Goal: Find specific page/section: Find specific page/section

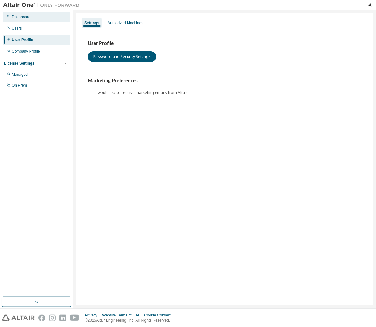
click at [22, 21] on div "Dashboard" at bounding box center [37, 17] width 68 height 10
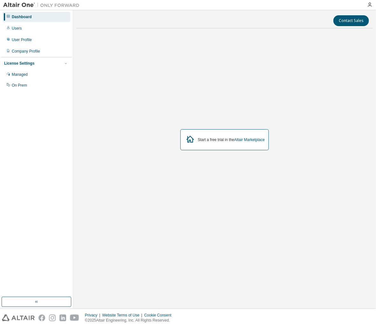
click at [49, 297] on button "button" at bounding box center [37, 302] width 70 height 10
